Goal: Task Accomplishment & Management: Manage account settings

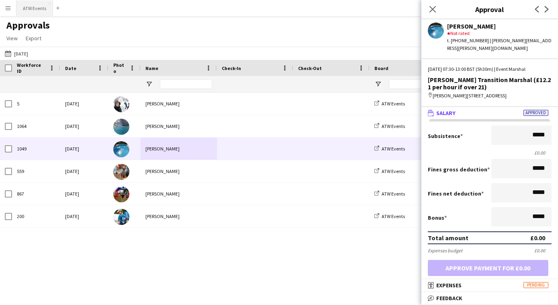
click at [29, 12] on button "ATW Events Close" at bounding box center [34, 8] width 37 height 16
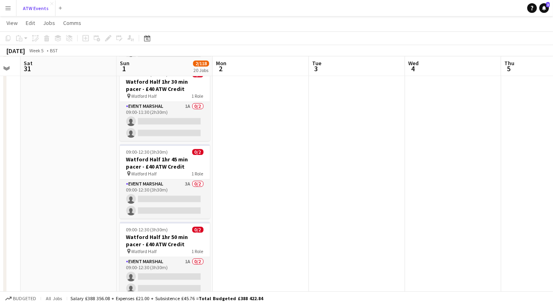
scroll to position [1188, 0]
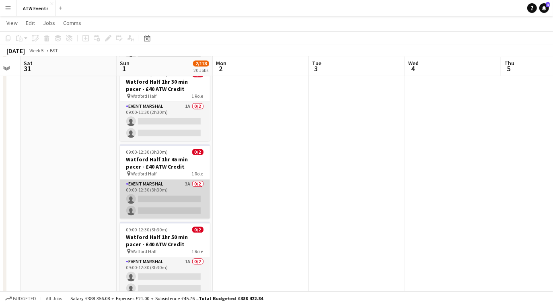
click at [186, 179] on app-card-role "Event Marshal 3A 0/2 09:00-12:30 (3h30m) single-neutral-actions single-neutral-…" at bounding box center [165, 198] width 90 height 39
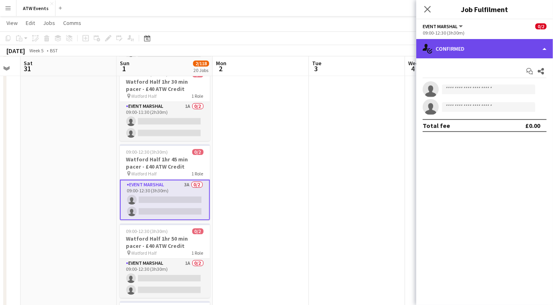
click at [493, 49] on div "single-neutral-actions-check-2 Confirmed" at bounding box center [484, 48] width 137 height 19
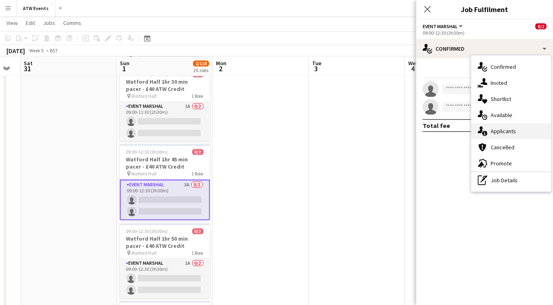
click at [496, 130] on span "Applicants" at bounding box center [502, 130] width 25 height 7
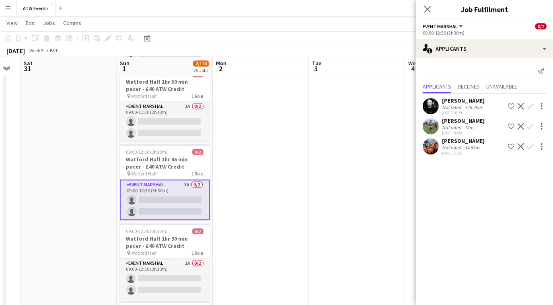
click at [530, 145] on app-icon "Confirm" at bounding box center [530, 146] width 6 height 6
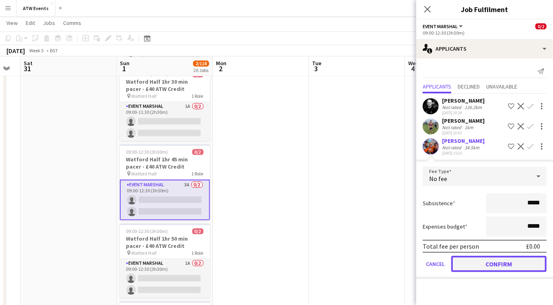
click at [489, 267] on button "Confirm" at bounding box center [498, 264] width 95 height 16
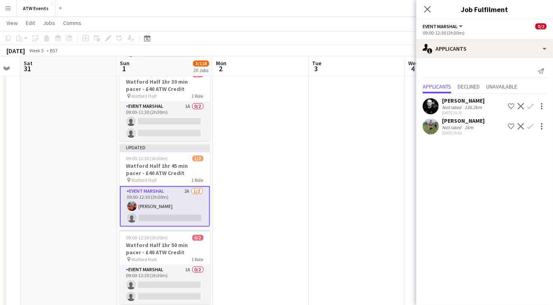
click at [529, 124] on app-icon "Confirm" at bounding box center [530, 126] width 6 height 6
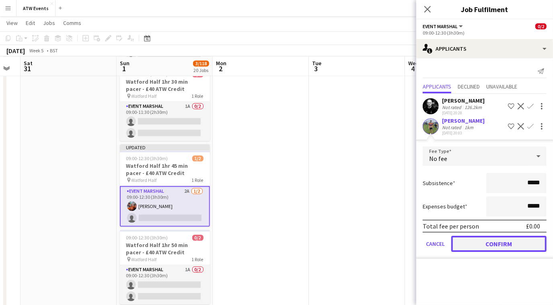
click at [502, 246] on button "Confirm" at bounding box center [498, 244] width 95 height 16
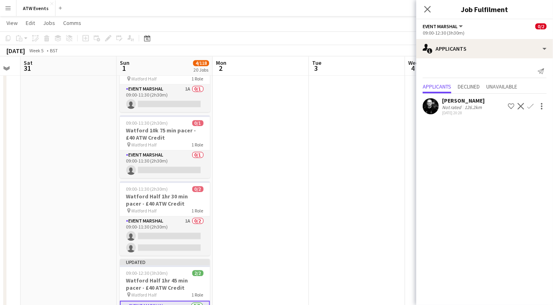
scroll to position [1074, 0]
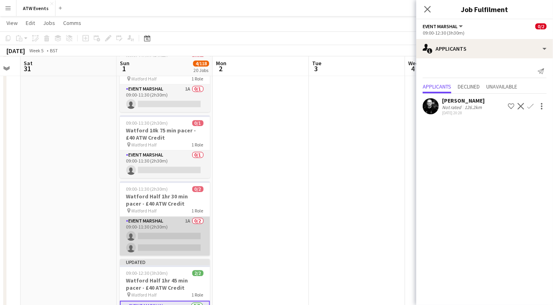
click at [189, 220] on app-card-role "Event Marshal 1A 0/2 09:00-11:30 (2h30m) single-neutral-actions single-neutral-…" at bounding box center [165, 235] width 90 height 39
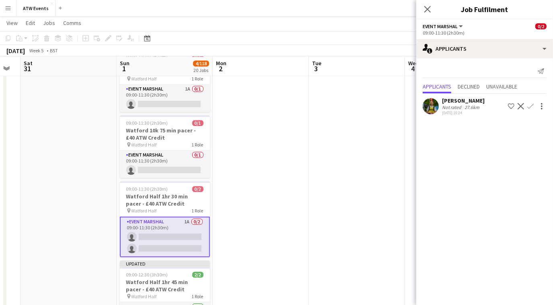
click at [530, 101] on button "Confirm" at bounding box center [530, 106] width 10 height 10
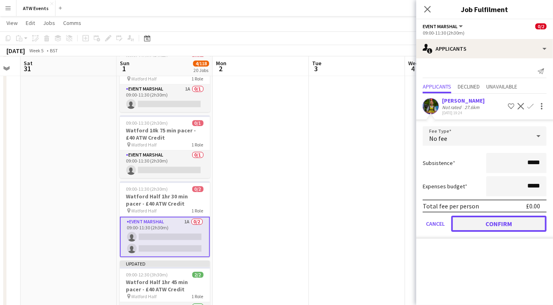
click at [500, 225] on button "Confirm" at bounding box center [498, 223] width 95 height 16
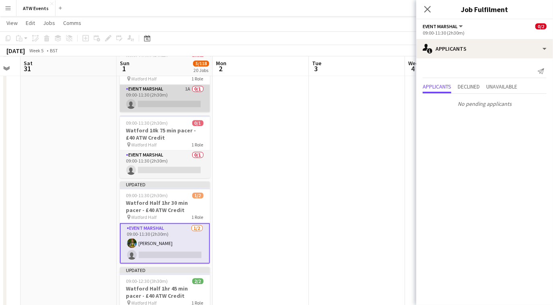
click at [184, 85] on app-card-role "Event Marshal 1A 0/1 09:00-11:30 (2h30m) single-neutral-actions" at bounding box center [165, 97] width 90 height 27
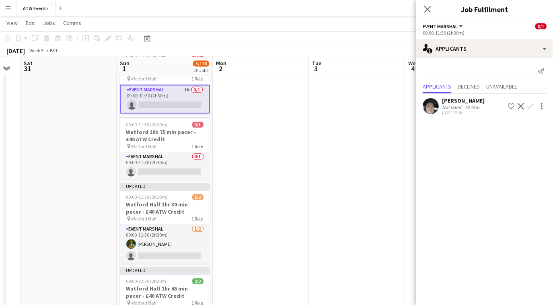
click at [530, 101] on button "Confirm" at bounding box center [530, 106] width 10 height 10
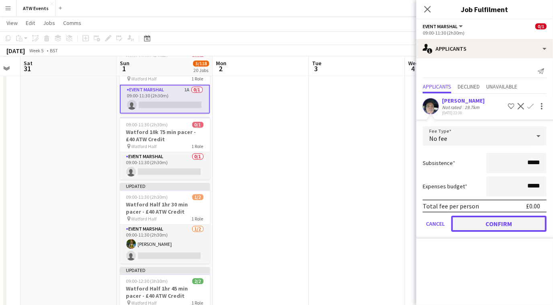
click at [492, 228] on button "Confirm" at bounding box center [498, 223] width 95 height 16
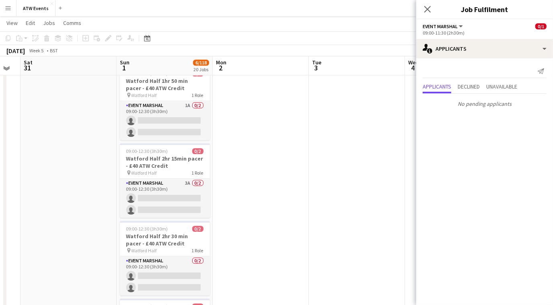
scroll to position [1366, 0]
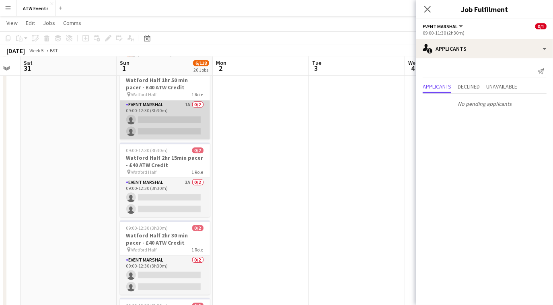
click at [183, 100] on app-card-role "Event Marshal 1A 0/2 09:00-12:30 (3h30m) single-neutral-actions single-neutral-…" at bounding box center [165, 119] width 90 height 39
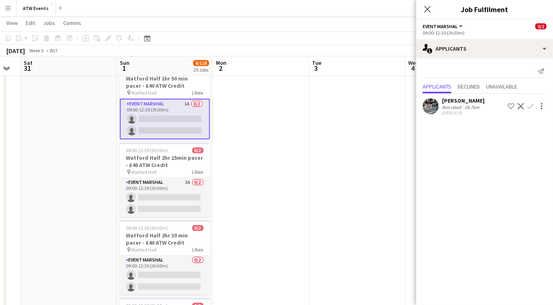
click at [527, 109] on button "Confirm" at bounding box center [530, 106] width 10 height 10
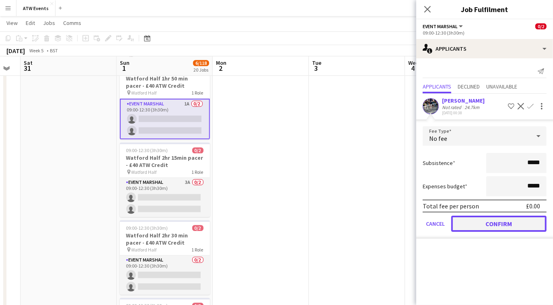
click at [498, 221] on button "Confirm" at bounding box center [498, 223] width 95 height 16
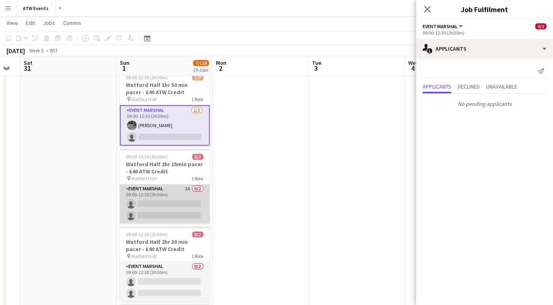
click at [190, 184] on app-card-role "Event Marshal 3A 0/2 09:00-12:30 (3h30m) single-neutral-actions single-neutral-…" at bounding box center [165, 203] width 90 height 39
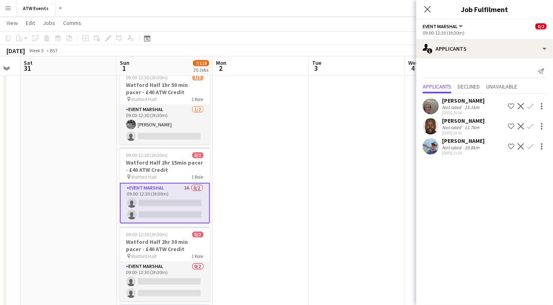
click at [530, 105] on app-icon "Confirm" at bounding box center [530, 106] width 6 height 6
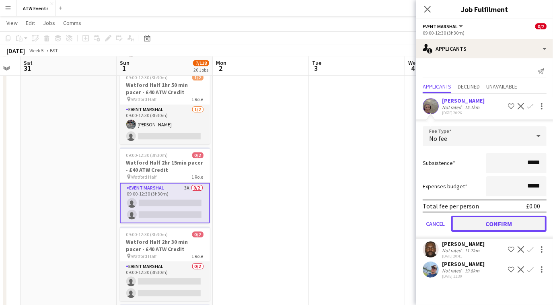
click at [500, 225] on button "Confirm" at bounding box center [498, 223] width 95 height 16
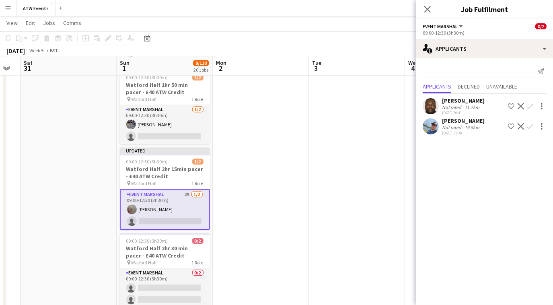
click at [530, 104] on app-icon "Confirm" at bounding box center [530, 106] width 6 height 6
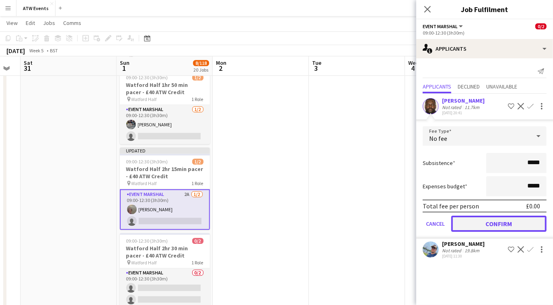
click at [491, 220] on button "Confirm" at bounding box center [498, 223] width 95 height 16
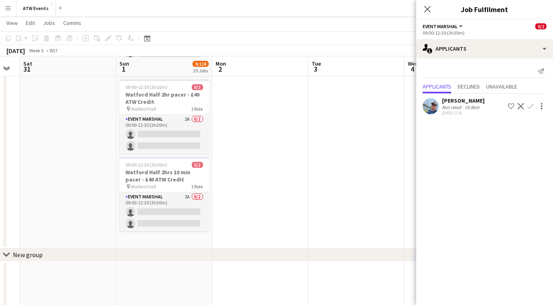
scroll to position [1598, 0]
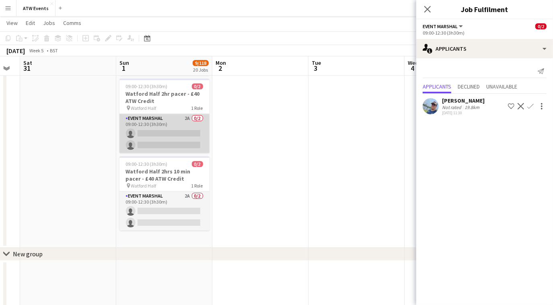
click at [188, 115] on app-card-role "Event Marshal 2A 0/2 09:00-12:30 (3h30m) single-neutral-actions single-neutral-…" at bounding box center [164, 133] width 90 height 39
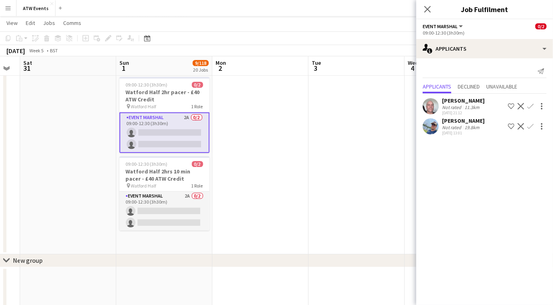
click at [529, 105] on app-icon "Confirm" at bounding box center [530, 106] width 6 height 6
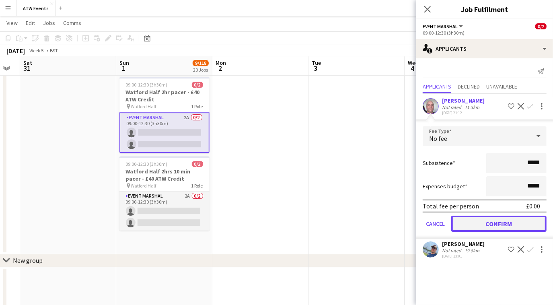
click at [483, 222] on button "Confirm" at bounding box center [498, 223] width 95 height 16
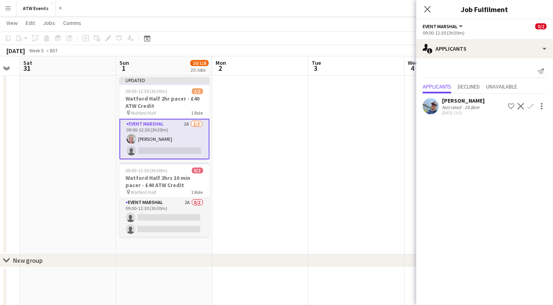
click at [531, 103] on app-icon "Confirm" at bounding box center [530, 106] width 6 height 6
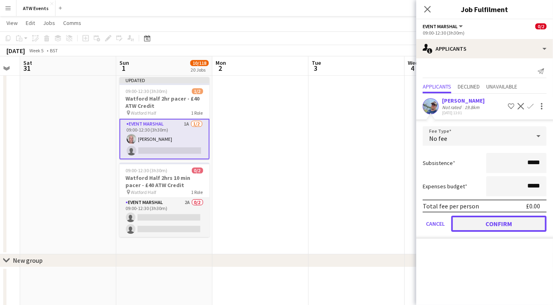
click at [482, 219] on button "Confirm" at bounding box center [498, 223] width 95 height 16
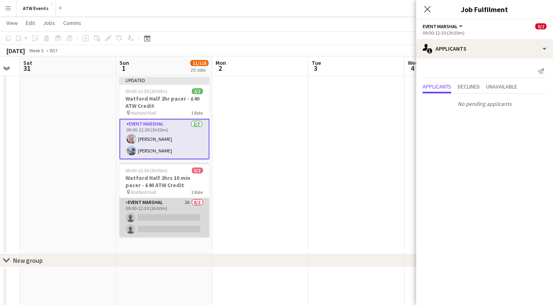
click at [187, 199] on app-card-role "Event Marshal 2A 0/2 09:00-12:30 (3h30m) single-neutral-actions single-neutral-…" at bounding box center [164, 217] width 90 height 39
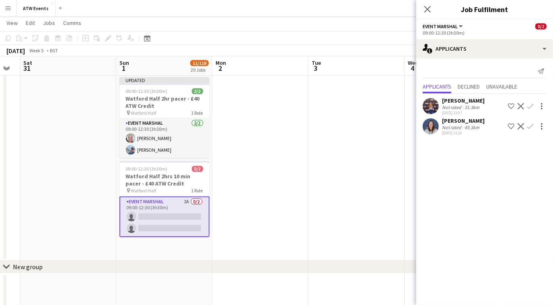
click at [528, 104] on app-icon "Confirm" at bounding box center [530, 106] width 6 height 6
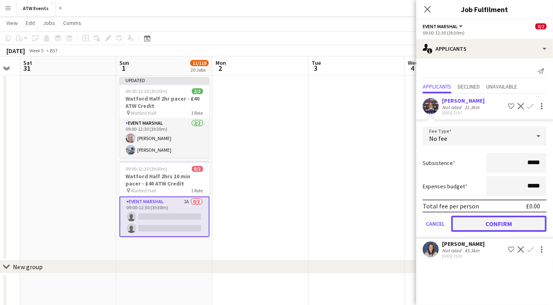
click at [502, 218] on button "Confirm" at bounding box center [498, 223] width 95 height 16
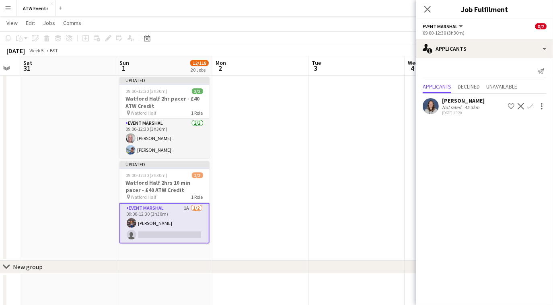
click at [531, 107] on app-icon "Confirm" at bounding box center [530, 106] width 6 height 6
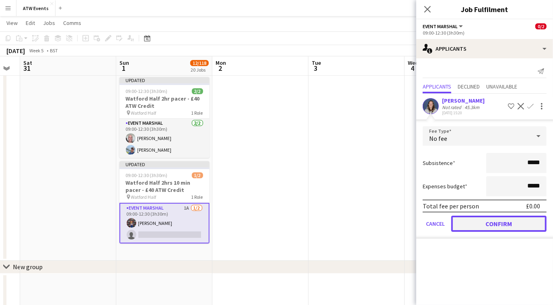
click at [496, 221] on button "Confirm" at bounding box center [498, 223] width 95 height 16
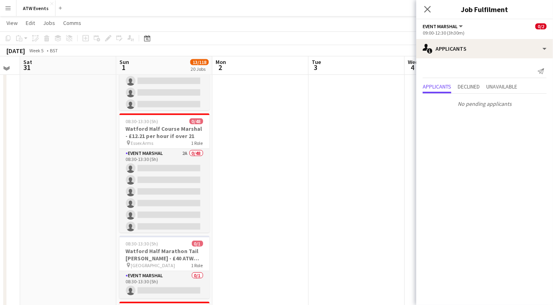
scroll to position [500, 0]
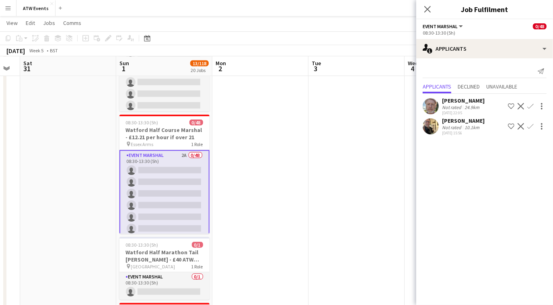
click at [527, 105] on app-icon "Confirm" at bounding box center [530, 106] width 6 height 6
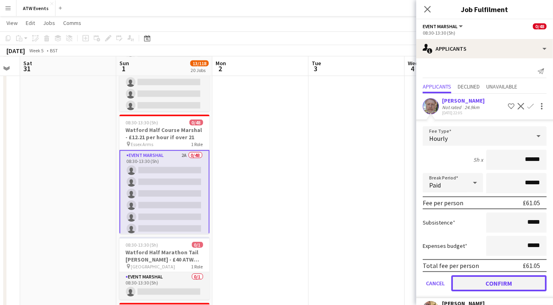
click at [498, 283] on button "Confirm" at bounding box center [498, 283] width 95 height 16
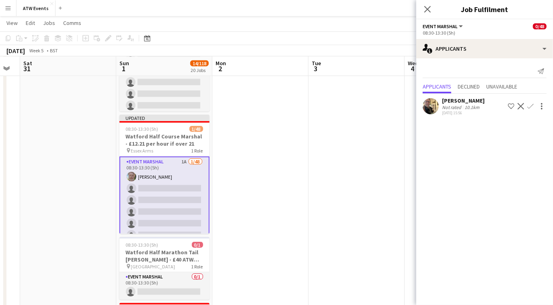
click at [530, 109] on app-icon "Confirm" at bounding box center [530, 106] width 6 height 6
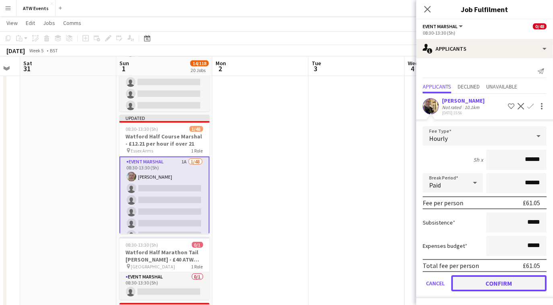
click at [497, 279] on button "Confirm" at bounding box center [498, 283] width 95 height 16
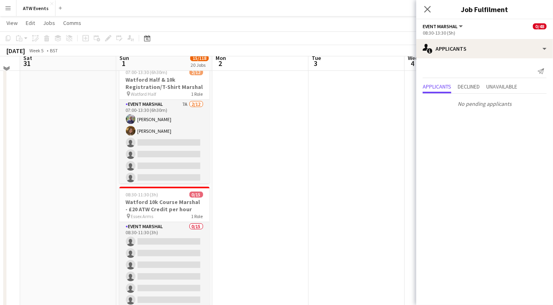
scroll to position [20, 0]
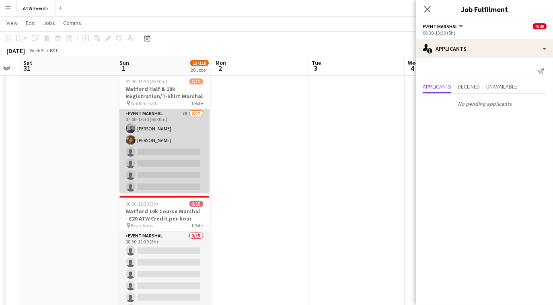
click at [181, 111] on app-card-role "Event Marshal 7A [DATE] 07:00-13:30 (6h30m) [PERSON_NAME] [PERSON_NAME] single-…" at bounding box center [164, 187] width 90 height 156
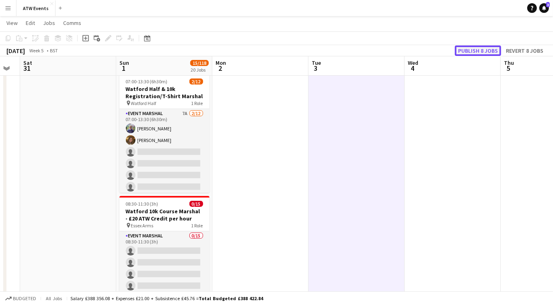
click at [476, 49] on button "Publish 8 jobs" at bounding box center [478, 50] width 46 height 10
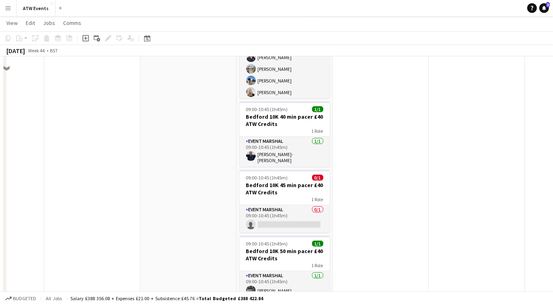
scroll to position [270, 0]
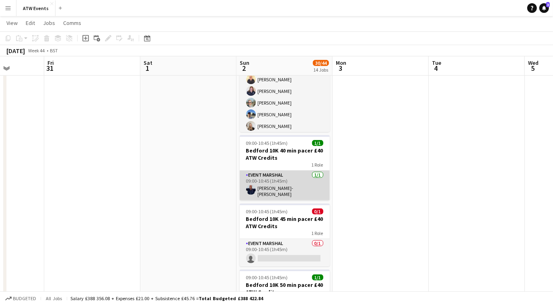
click at [271, 186] on app-card-role "Event Marshal [DATE] 09:00-10:45 (1h45m) [PERSON_NAME]-[PERSON_NAME]" at bounding box center [285, 185] width 90 height 30
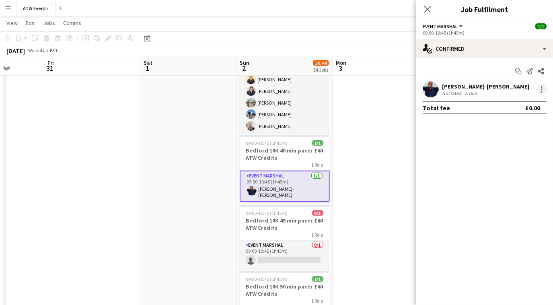
click at [541, 90] on div at bounding box center [542, 89] width 2 height 2
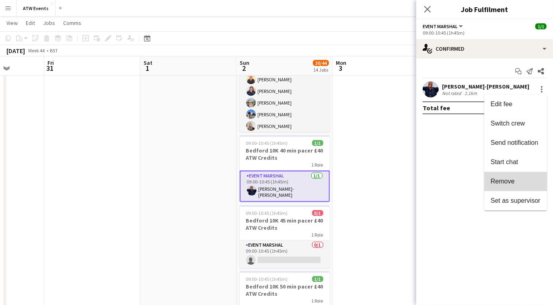
click at [509, 180] on span "Remove" at bounding box center [502, 181] width 24 height 7
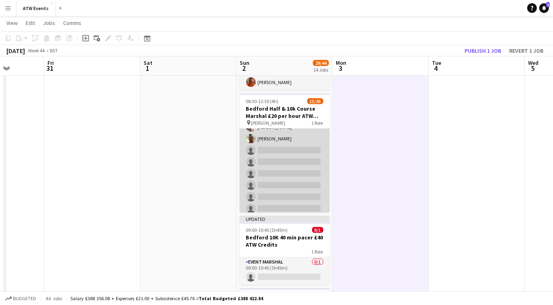
scroll to position [172, 0]
click at [263, 146] on app-card-role "Event Marshal 15/26 08:30-12:30 (4h) [PERSON_NAME] [PERSON_NAME] [PERSON_NAME] …" at bounding box center [285, 115] width 90 height 319
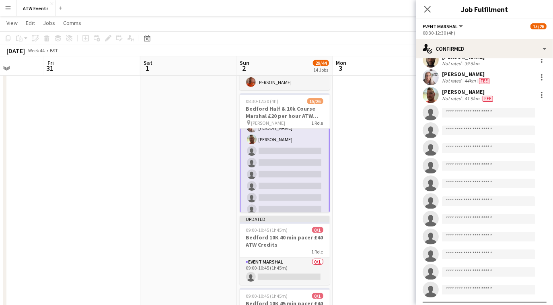
scroll to position [258, 0]
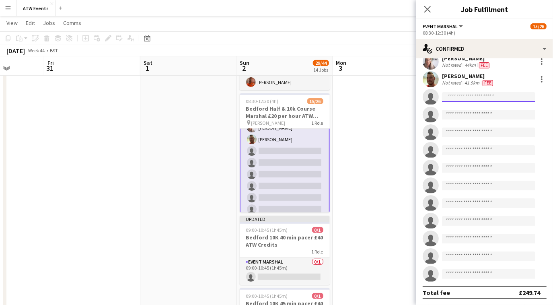
click at [461, 95] on input at bounding box center [488, 97] width 93 height 10
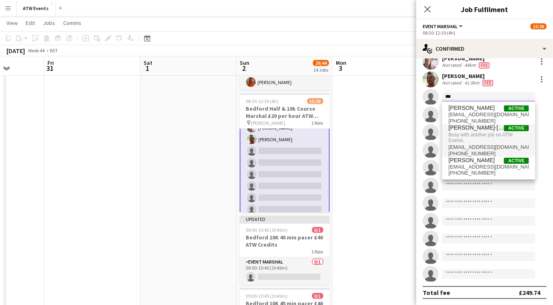
type input "***"
click at [459, 130] on span "[PERSON_NAME]-[PERSON_NAME]" at bounding box center [475, 127] width 55 height 7
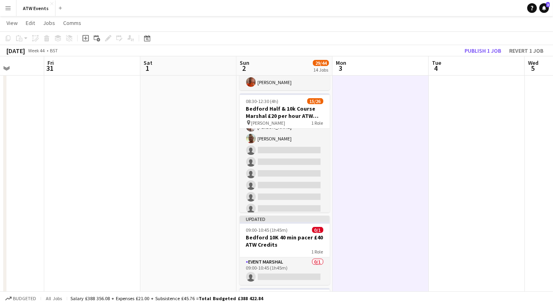
scroll to position [172, 0]
click at [488, 55] on button "Publish 1 job" at bounding box center [482, 50] width 43 height 10
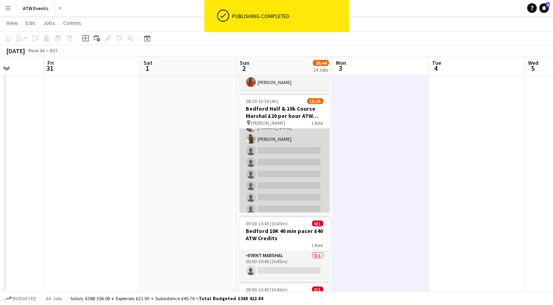
click at [272, 150] on app-card-role "Event Marshal 15/26 08:30-12:30 (4h) [PERSON_NAME] [PERSON_NAME] [PERSON_NAME] …" at bounding box center [285, 115] width 90 height 319
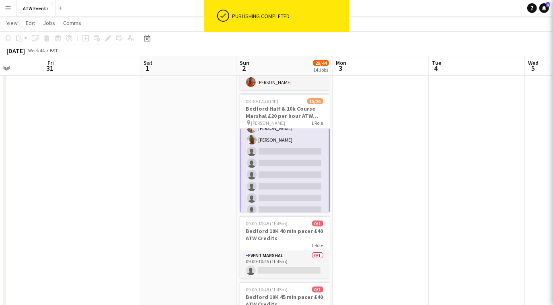
scroll to position [173, 0]
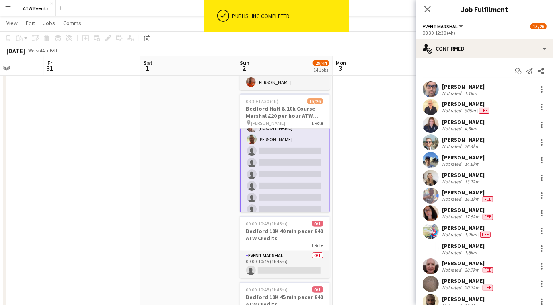
click at [269, 146] on app-card-role "Event Marshal 15/26 08:30-12:30 (4h) [PERSON_NAME] [PERSON_NAME] [PERSON_NAME] …" at bounding box center [285, 116] width 90 height 320
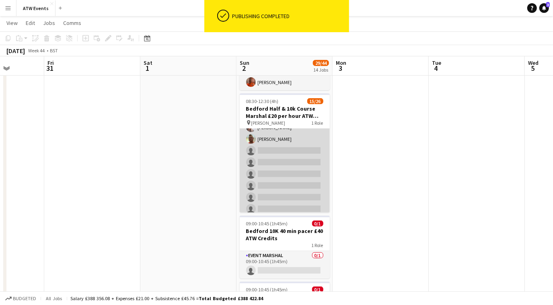
click at [269, 146] on app-card-role "Event Marshal 15/26 08:30-12:30 (4h) [PERSON_NAME] [PERSON_NAME] [PERSON_NAME] …" at bounding box center [285, 115] width 90 height 319
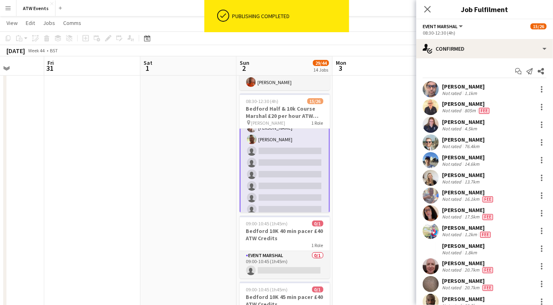
scroll to position [258, 0]
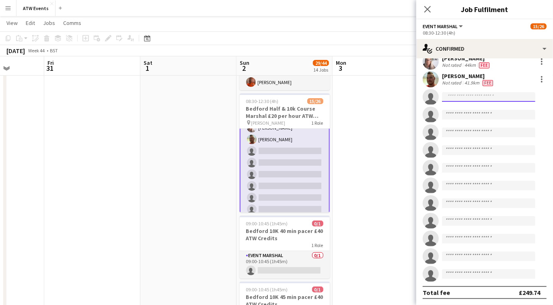
click at [452, 96] on input at bounding box center [488, 97] width 93 height 10
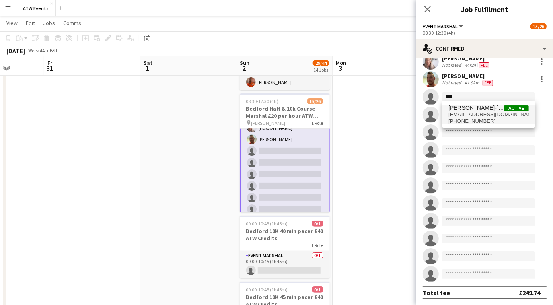
type input "****"
click at [455, 109] on span "[PERSON_NAME]-[PERSON_NAME]" at bounding box center [475, 107] width 55 height 7
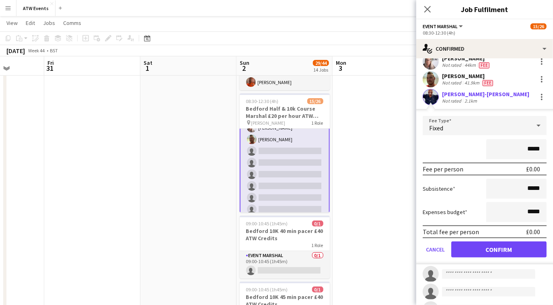
click at [477, 124] on div "Fixed" at bounding box center [476, 125] width 108 height 19
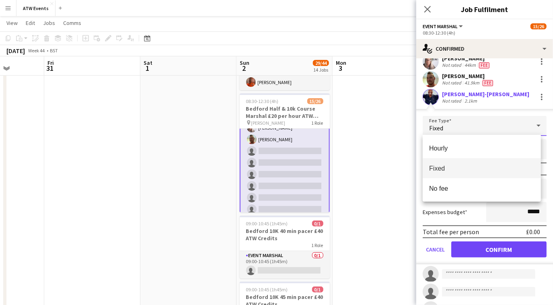
click at [461, 137] on div "Hourly Fixed No fee" at bounding box center [481, 168] width 118 height 67
click at [460, 145] on span "Hourly" at bounding box center [481, 148] width 105 height 8
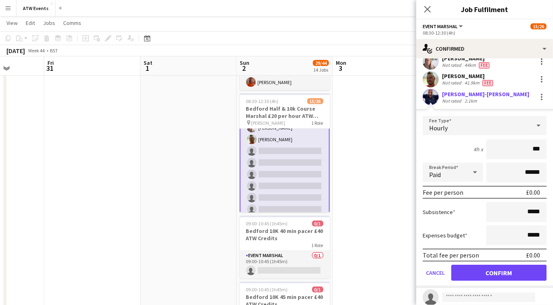
type input "**"
click at [489, 271] on button "Confirm" at bounding box center [498, 272] width 95 height 16
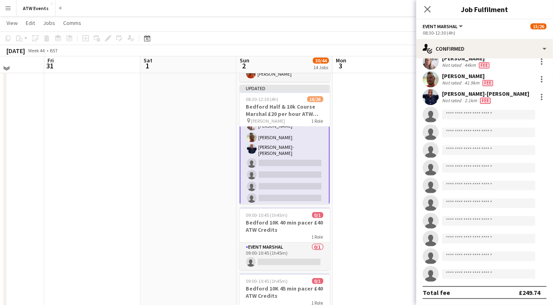
scroll to position [196, 0]
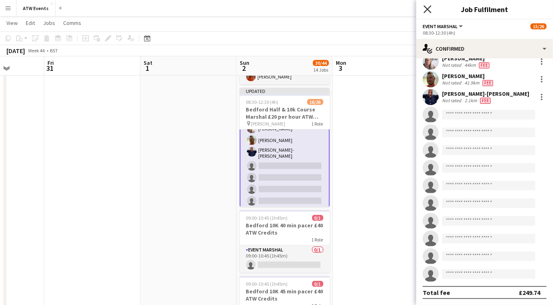
click at [427, 11] on icon "Close pop-in" at bounding box center [427, 9] width 8 height 8
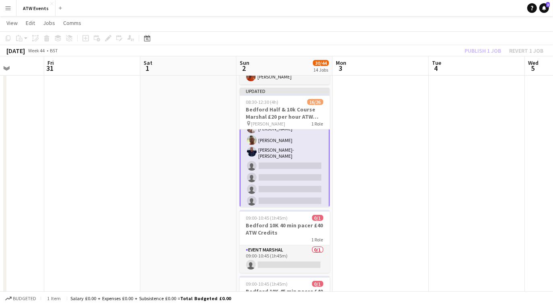
click at [477, 51] on div "Publish 1 job Revert 1 job" at bounding box center [504, 50] width 98 height 10
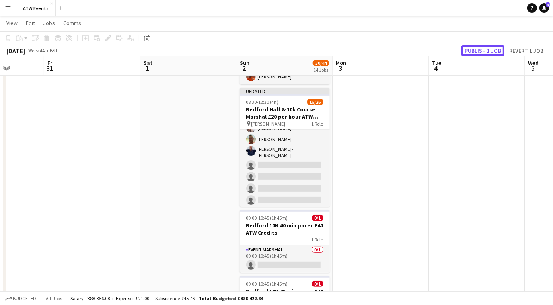
scroll to position [172, 0]
click at [477, 51] on button "Publish 1 job" at bounding box center [482, 50] width 43 height 10
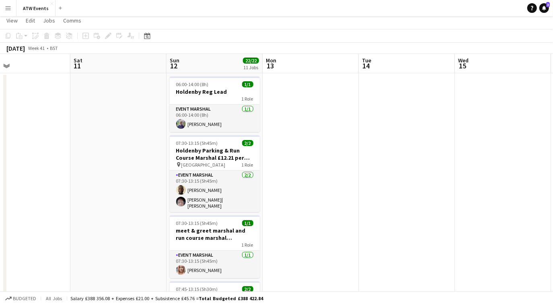
scroll to position [0, 0]
